Goal: Use online tool/utility: Use online tool/utility

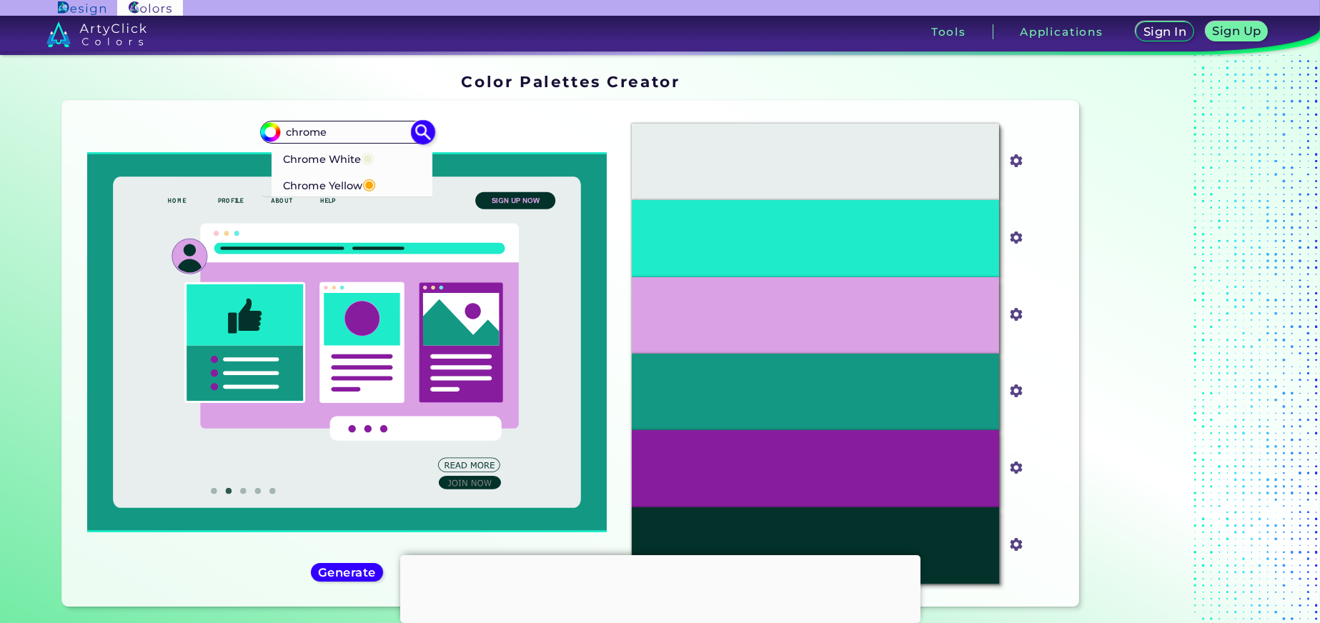
type input "chrome"
click at [339, 155] on p "Chrome White ◉" at bounding box center [329, 157] width 91 height 26
type input "#e8f1d4"
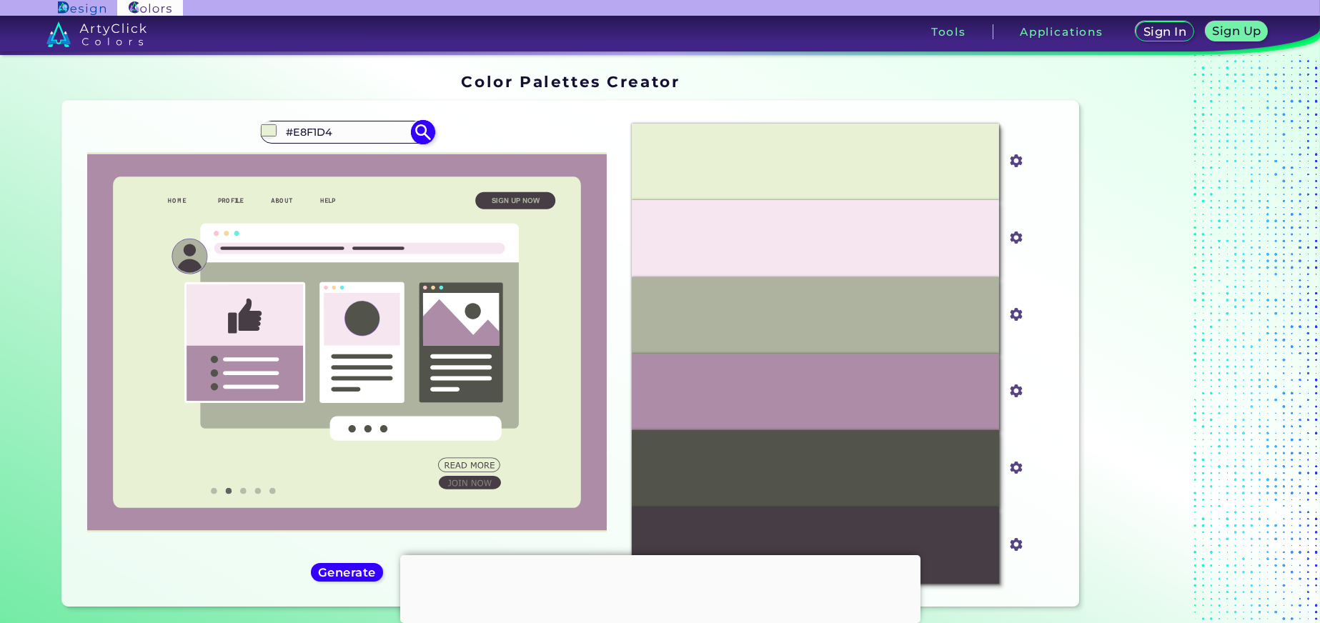
drag, startPoint x: 329, startPoint y: 129, endPoint x: 291, endPoint y: 136, distance: 38.5
click at [291, 136] on input "#E8F1D4" at bounding box center [347, 131] width 133 height 19
click at [346, 126] on input "#E8F1D4" at bounding box center [347, 131] width 133 height 19
drag, startPoint x: 345, startPoint y: 130, endPoint x: 296, endPoint y: 133, distance: 49.4
click at [296, 133] on input "#E8F1D4" at bounding box center [347, 131] width 133 height 19
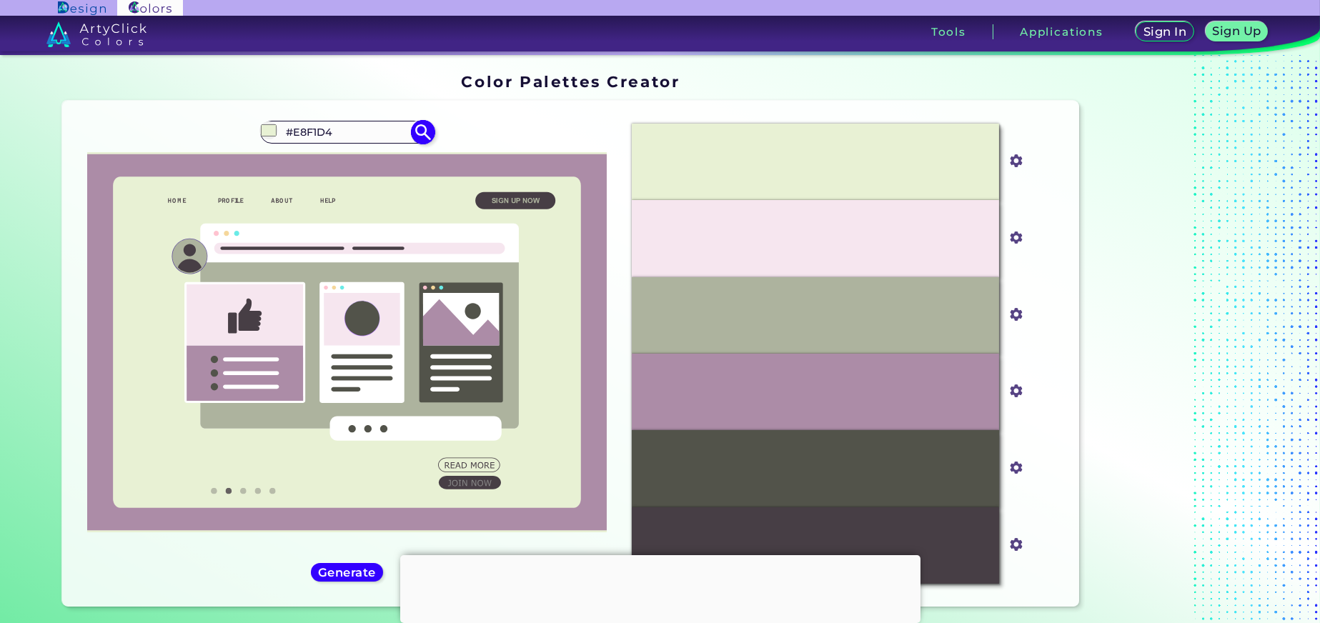
click at [343, 124] on input "#E8F1D4" at bounding box center [347, 131] width 133 height 19
drag, startPoint x: 279, startPoint y: 124, endPoint x: 364, endPoint y: 134, distance: 85.6
click at [364, 134] on input "#E8F1D4" at bounding box center [347, 131] width 133 height 19
type input "chrome"
click at [330, 181] on p "Chrome Yellow ◉" at bounding box center [330, 184] width 93 height 26
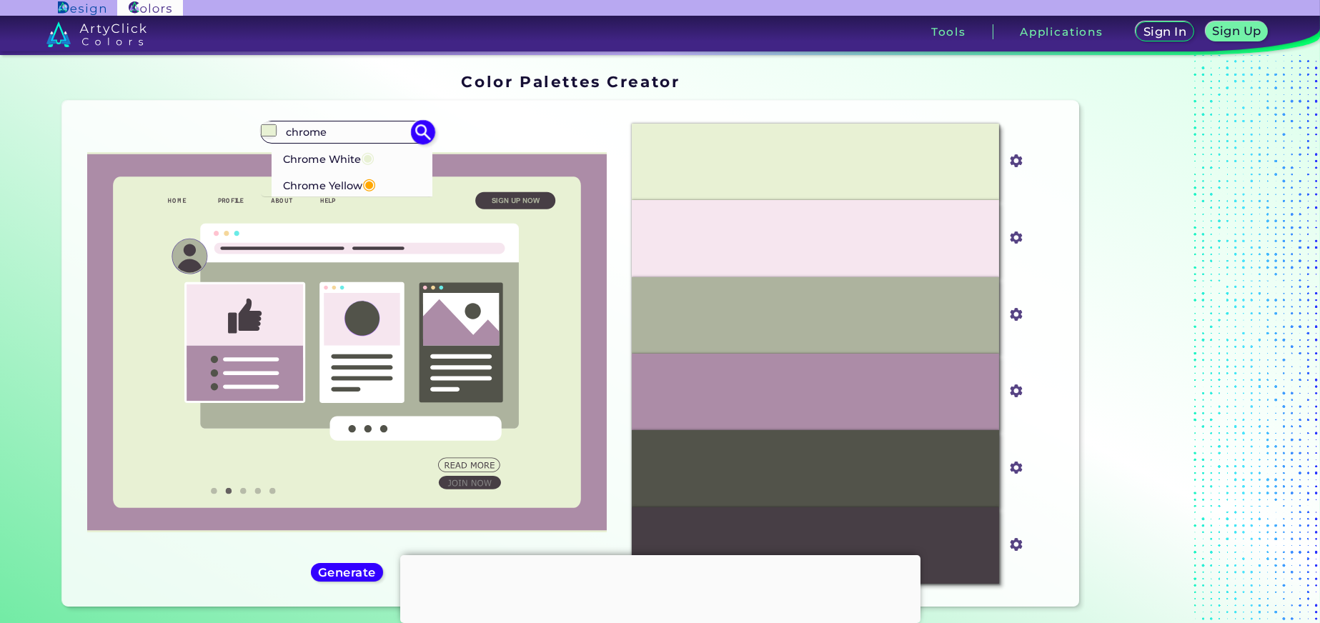
type input "#ffa700"
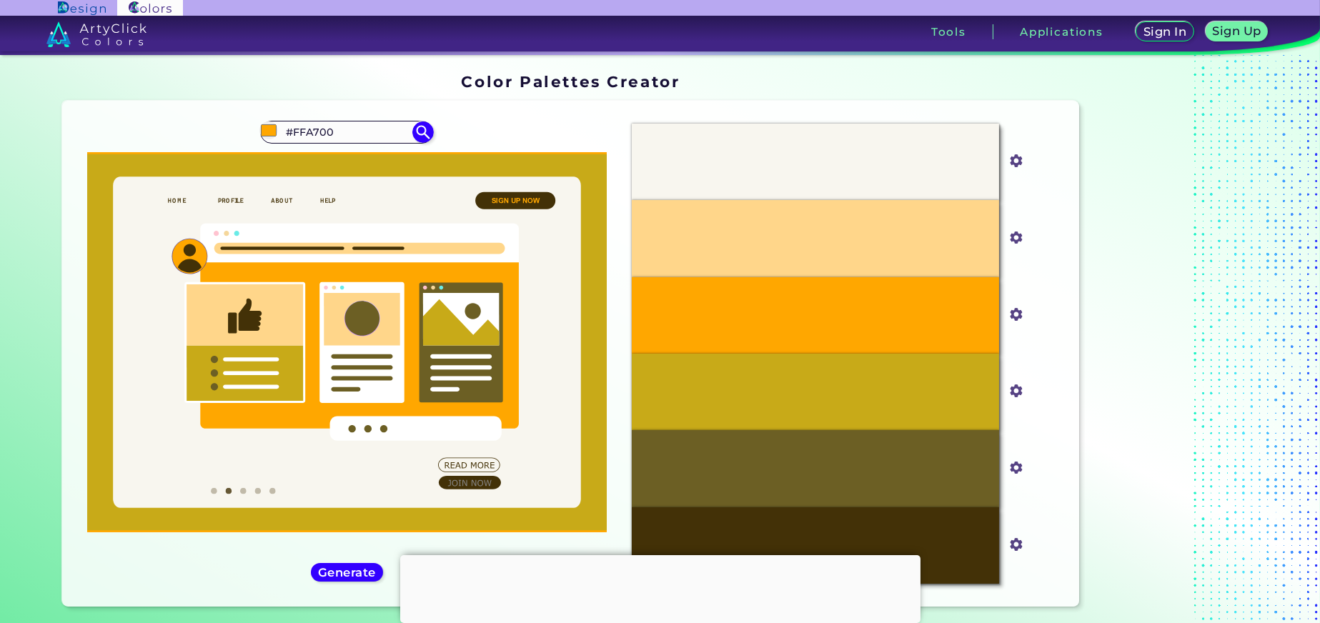
drag, startPoint x: 339, startPoint y: 131, endPoint x: 262, endPoint y: 120, distance: 78.7
click at [262, 120] on div "#ffa700 #FFA700 Chrome White ◉ Chrome Yellow ◉" at bounding box center [347, 353] width 547 height 483
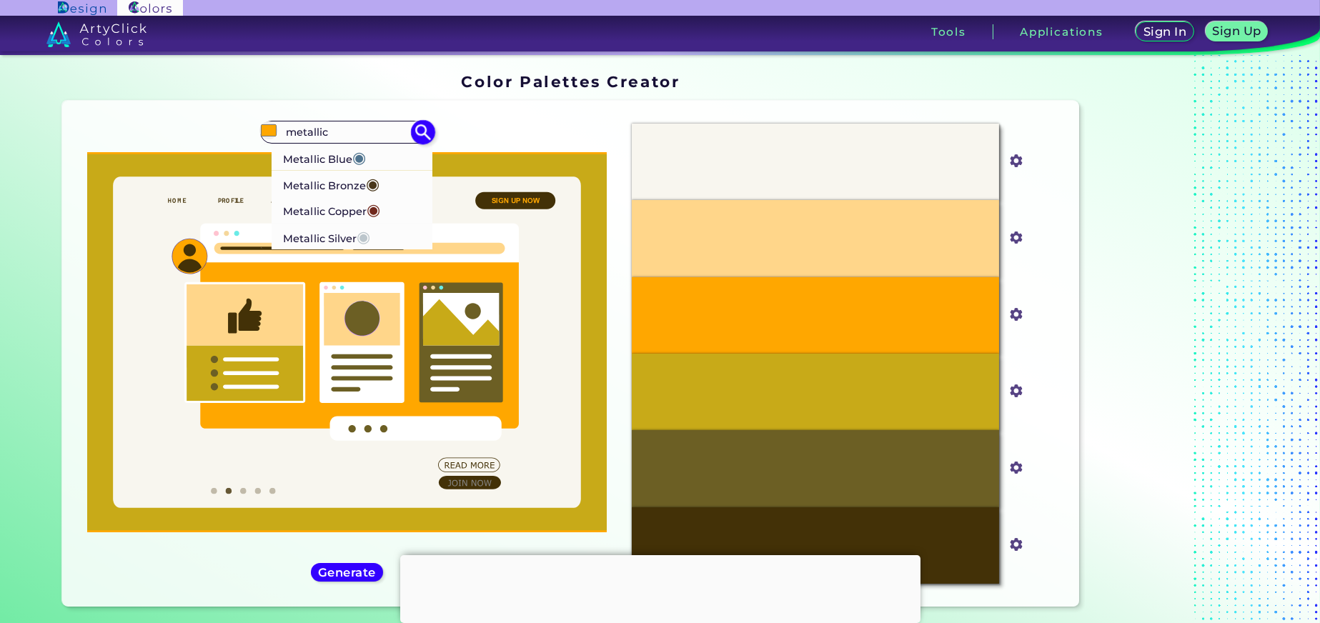
type input "metallic"
click at [342, 202] on p "Metallic Copper ◉" at bounding box center [332, 210] width 97 height 26
type input "#71291d"
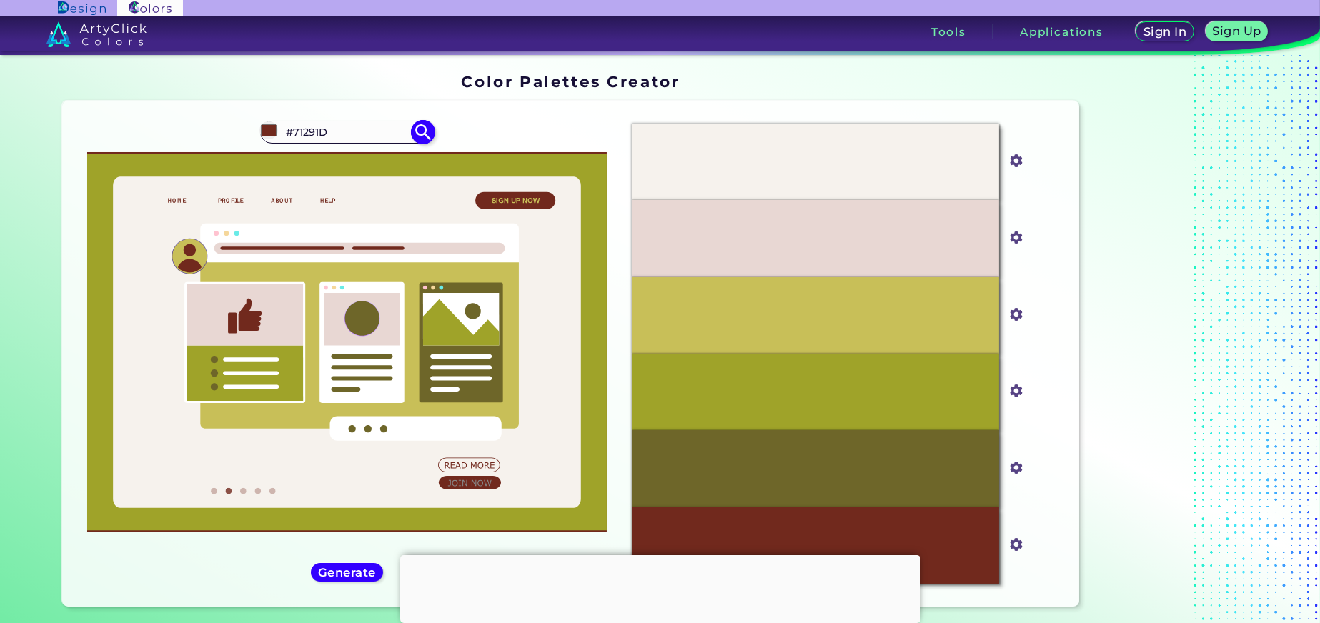
drag, startPoint x: 322, startPoint y: 129, endPoint x: 272, endPoint y: 130, distance: 50.8
click at [272, 130] on div "#71291d #71291D Metallic Blue ◉ Metallic Bronze ◉ Metallic Copper ◉ Metallic Si…" at bounding box center [346, 132] width 173 height 23
type input "metallic silver"
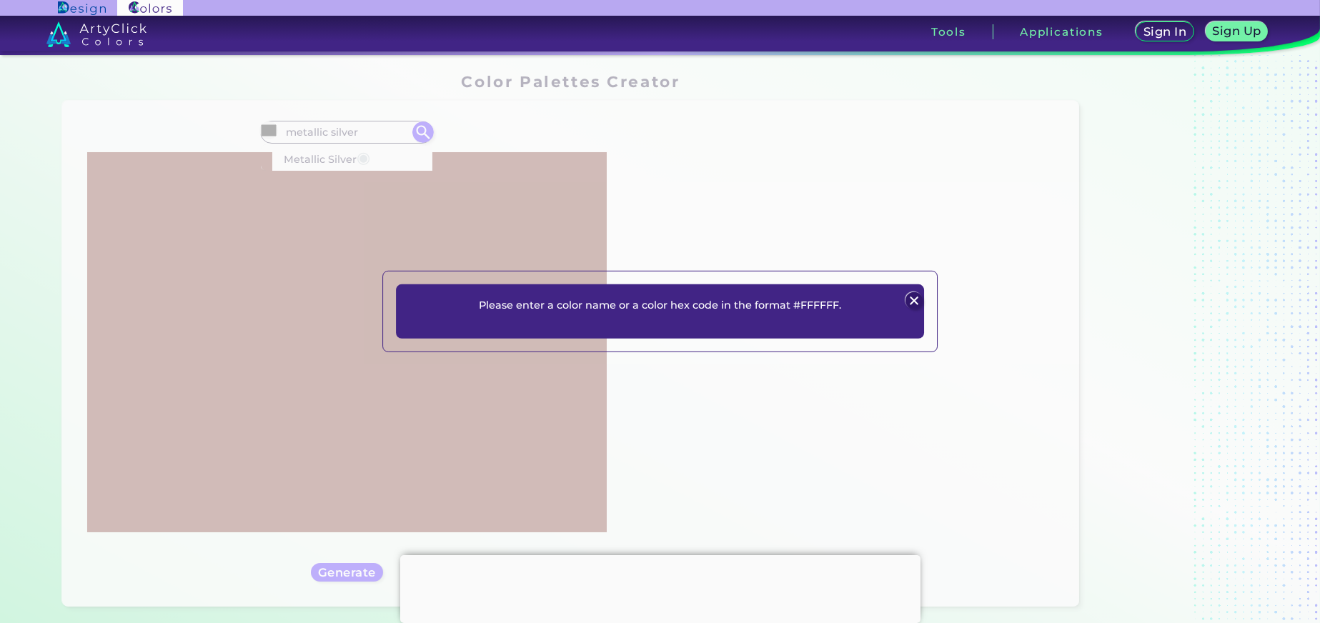
click at [372, 123] on div "Please enter a color name or a color hex code in the format #FFFFFF. Plans Sign…" at bounding box center [660, 311] width 1320 height 623
click at [910, 294] on img at bounding box center [913, 300] width 17 height 17
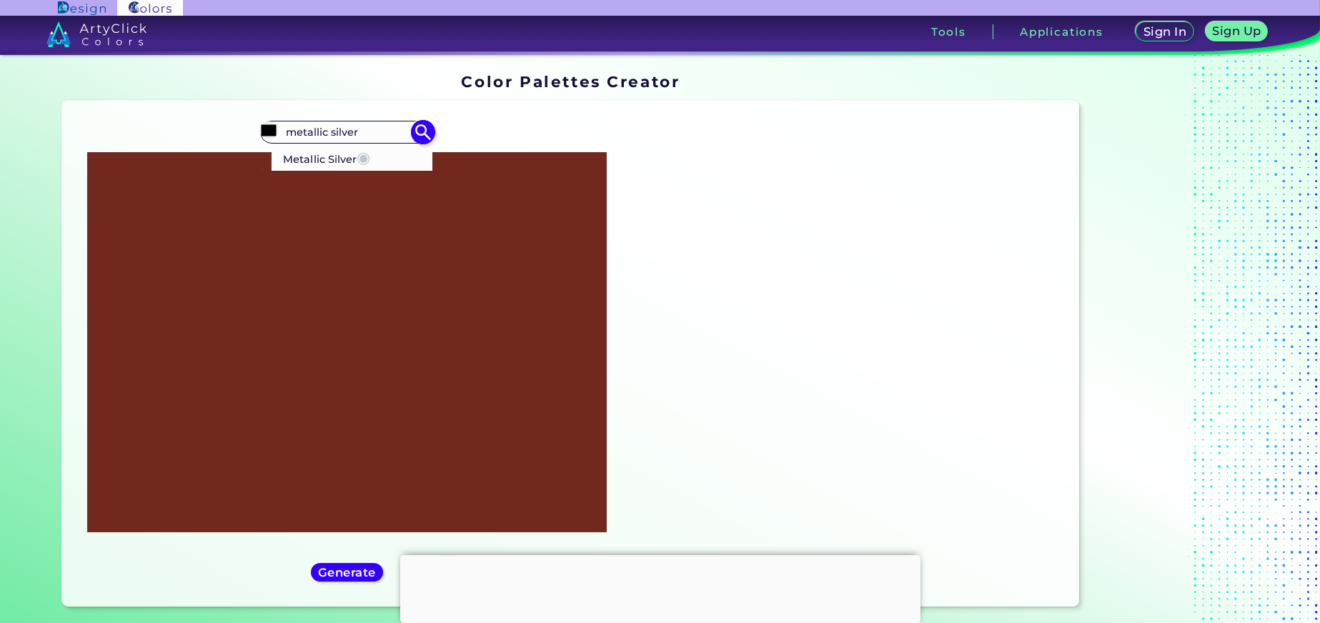
click at [338, 159] on p "Metallic Silver ◉" at bounding box center [327, 157] width 87 height 26
type input "#bcc6cc"
type input "#BCC6CC"
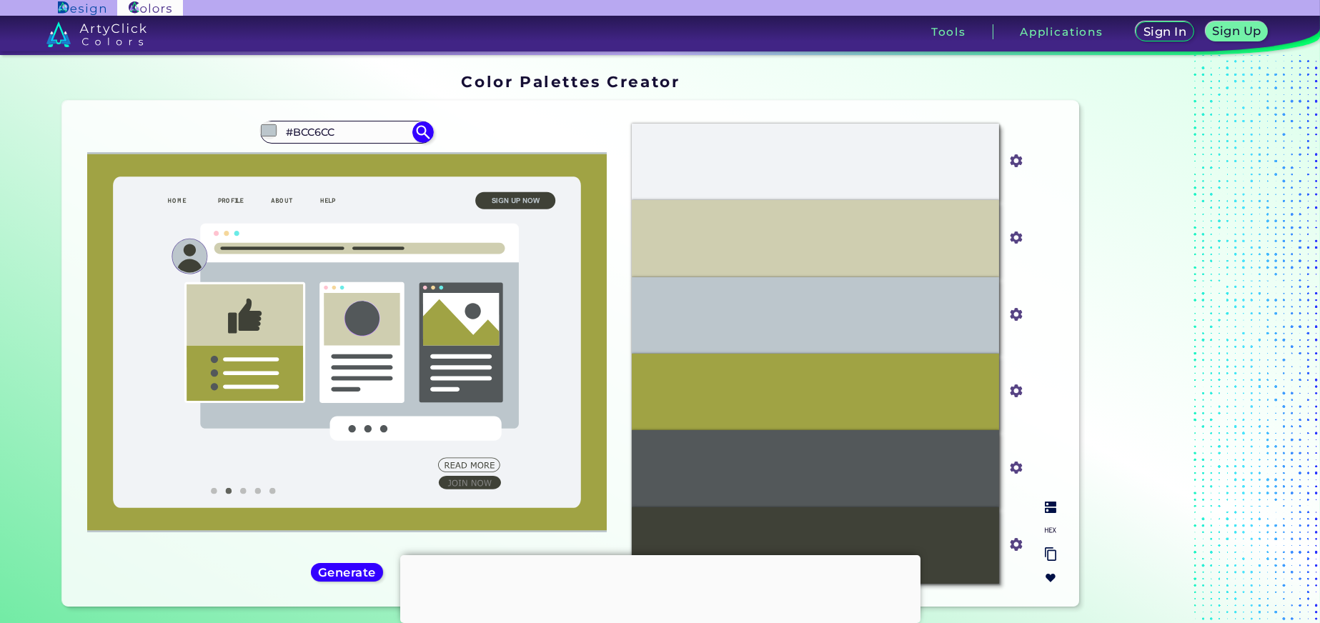
click at [760, 325] on div "#BCC6CC" at bounding box center [815, 315] width 367 height 76
drag, startPoint x: 333, startPoint y: 131, endPoint x: 269, endPoint y: 139, distance: 64.9
click at [269, 139] on div "#bcc6cc #BCC6CC Metallic Silver ◉" at bounding box center [346, 132] width 173 height 23
